Goal: Task Accomplishment & Management: Use online tool/utility

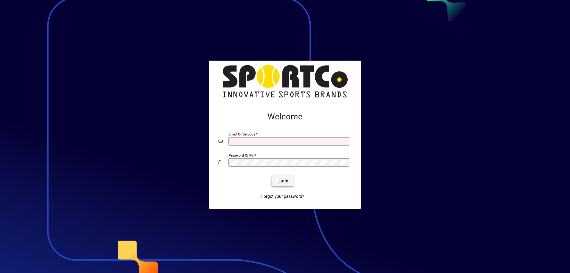
type input "**********"
click at [283, 183] on span "Login" at bounding box center [282, 181] width 12 height 6
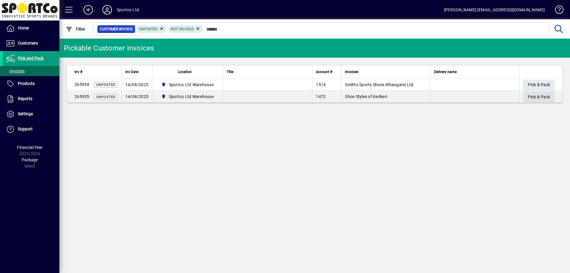
click at [537, 95] on span "Pick & Pack" at bounding box center [539, 97] width 22 height 10
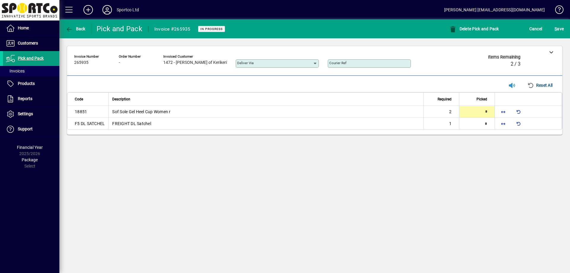
type input "*"
click at [501, 124] on span "button" at bounding box center [503, 123] width 14 height 14
type input "*"
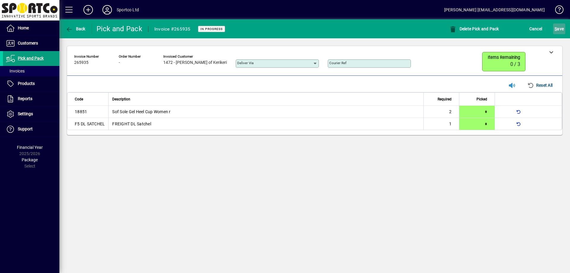
click at [557, 30] on span "S" at bounding box center [555, 28] width 2 height 5
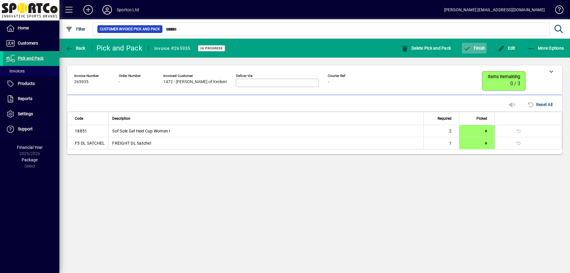
click at [473, 46] on span "Finish" at bounding box center [474, 48] width 22 height 5
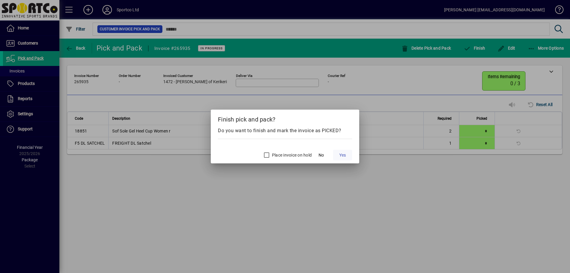
click at [351, 156] on span at bounding box center [342, 155] width 19 height 14
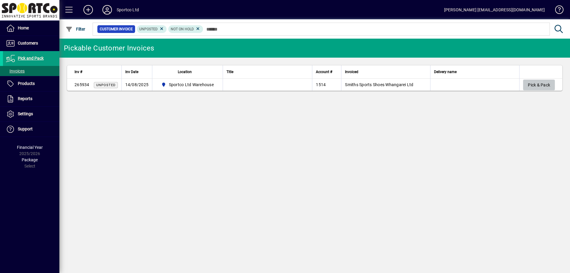
click at [533, 82] on span "Pick & Pack" at bounding box center [539, 85] width 22 height 10
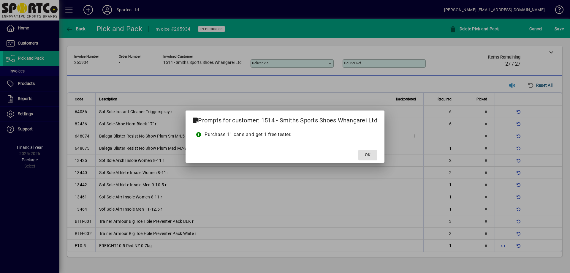
click at [358, 150] on button "OK" at bounding box center [367, 155] width 19 height 11
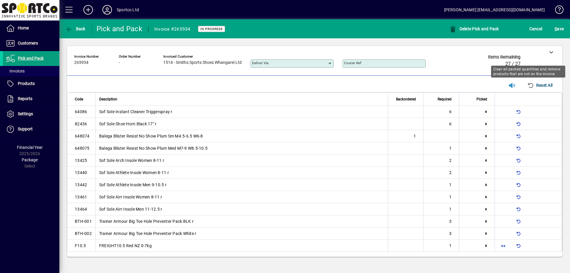
type input "*"
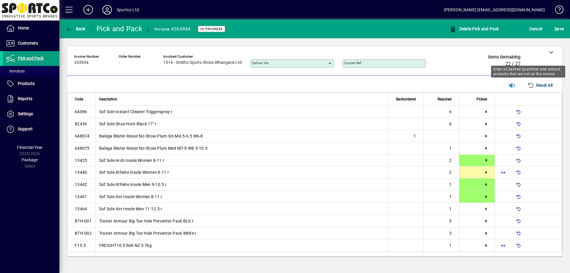
type input "*"
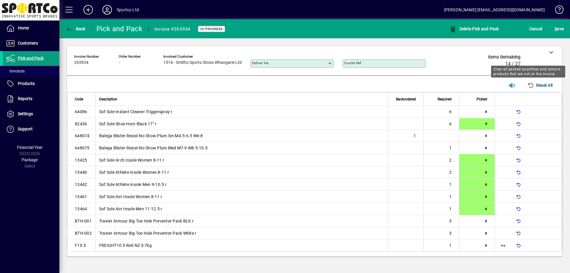
type input "*"
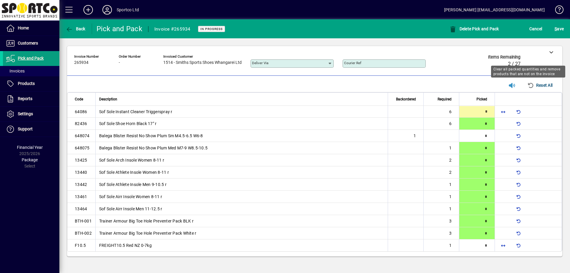
type input "*"
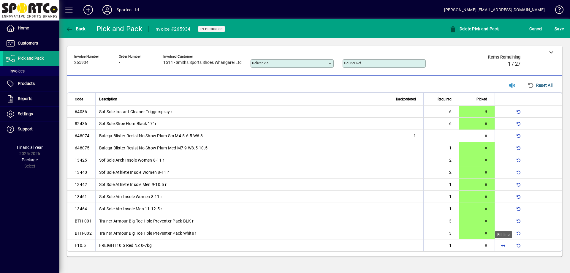
click at [498, 245] on span "button" at bounding box center [503, 245] width 14 height 14
type input "*"
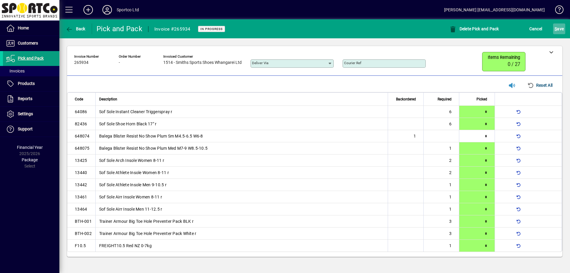
click at [558, 25] on span "S ave" at bounding box center [558, 28] width 9 height 9
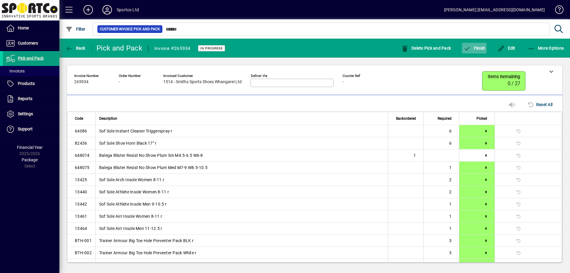
drag, startPoint x: 463, startPoint y: 57, endPoint x: 466, endPoint y: 51, distance: 6.4
click at [464, 54] on mat-toolbar-row "Back Pick and Pack Invoice #265934 In Progress Delete Pick and Pack Finish Edit…" at bounding box center [314, 48] width 511 height 19
click at [467, 50] on icon "button" at bounding box center [466, 49] width 7 height 6
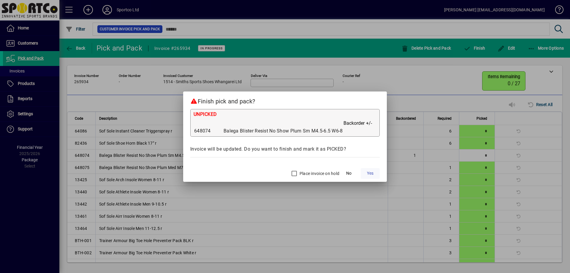
click at [367, 173] on span "Yes" at bounding box center [370, 173] width 7 height 6
